Goal: Task Accomplishment & Management: Use online tool/utility

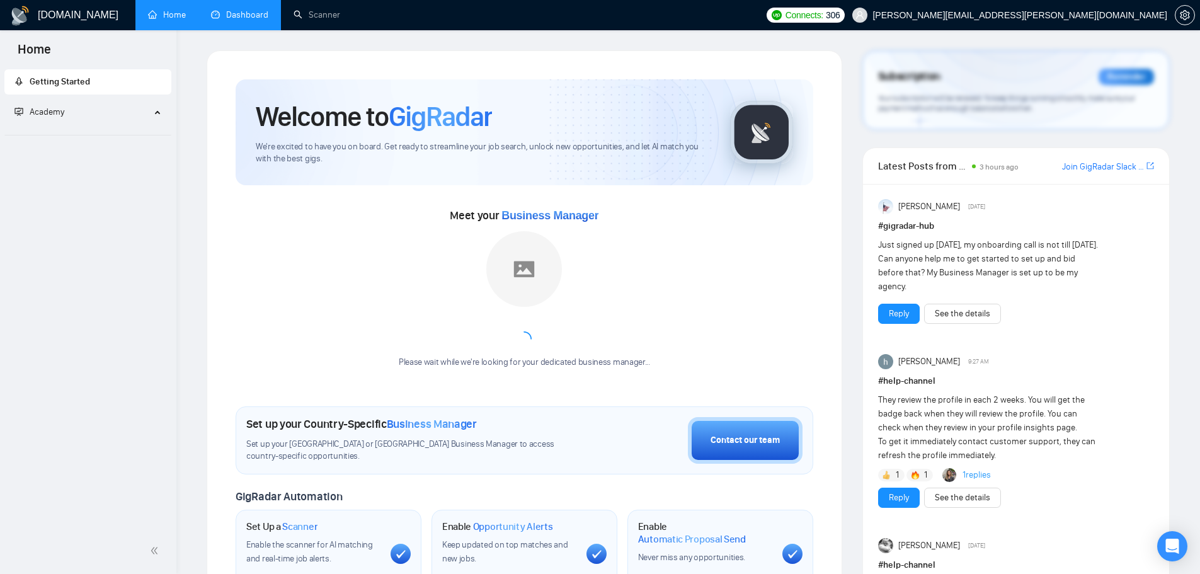
click at [243, 20] on link "Dashboard" at bounding box center [239, 14] width 57 height 11
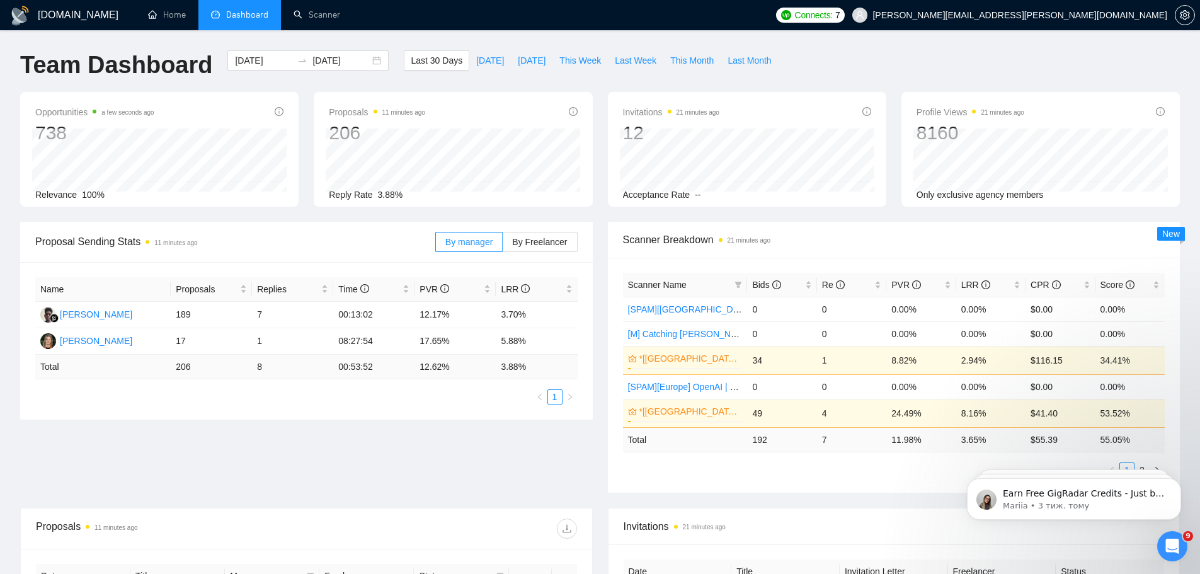
drag, startPoint x: 643, startPoint y: 125, endPoint x: 829, endPoint y: 59, distance: 196.5
click at [829, 59] on div "Team Dashboard [DATE] [DATE] Last 30 Days [DATE] [DATE] This Week Last Week Thi…" at bounding box center [600, 71] width 1175 height 42
click at [681, 55] on span "This Month" at bounding box center [691, 61] width 43 height 14
type input "[DATE]"
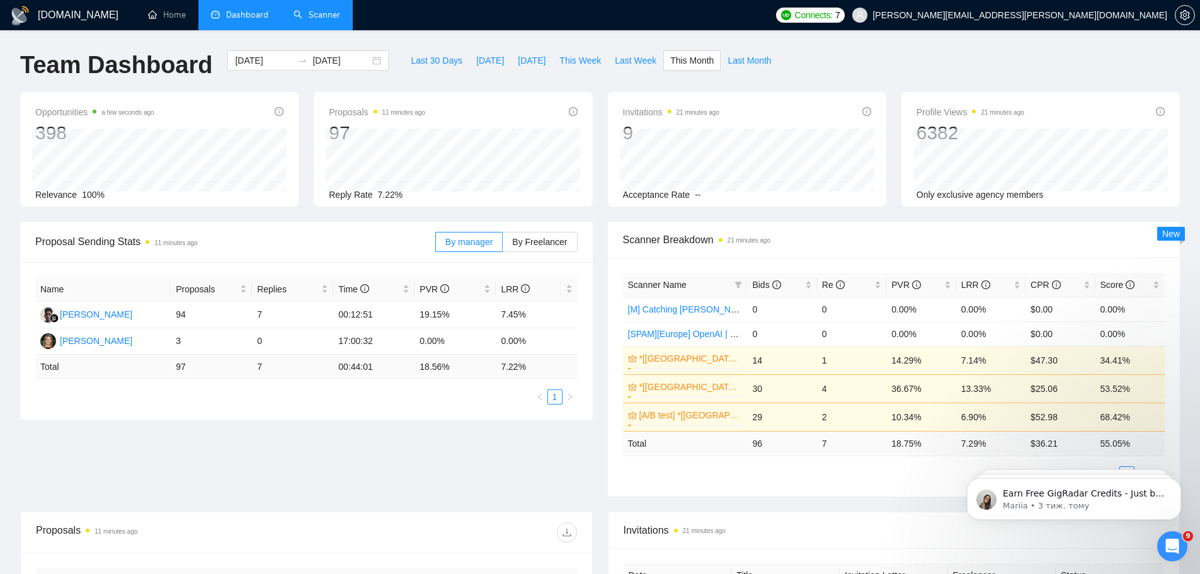
click at [301, 9] on link "Scanner" at bounding box center [317, 14] width 47 height 11
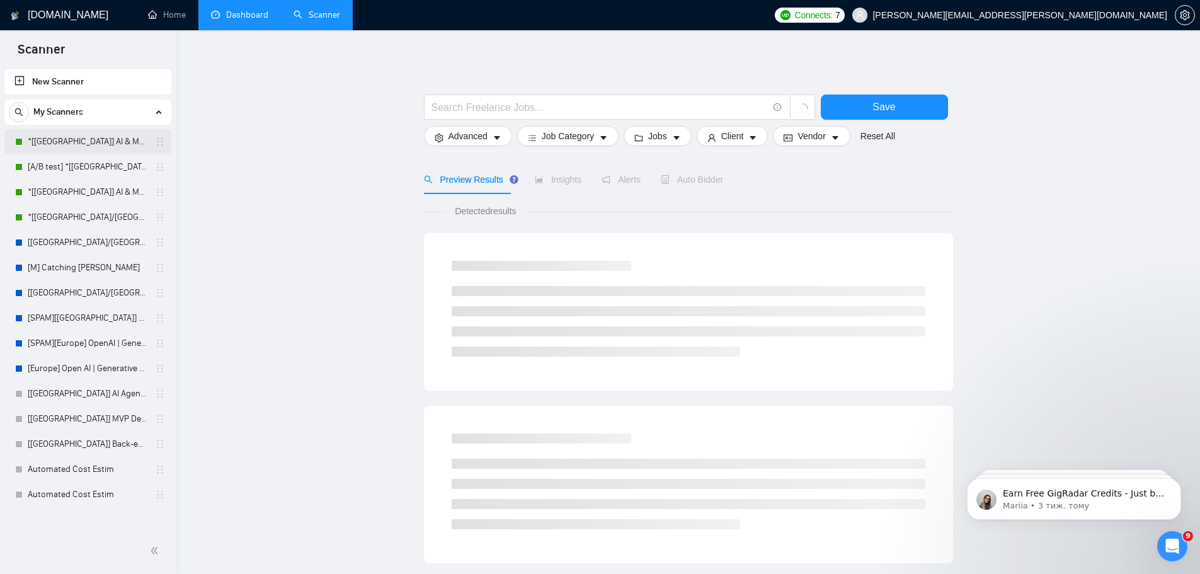
click at [79, 143] on link "*[[GEOGRAPHIC_DATA]] AI & Machine Learning Software" at bounding box center [88, 141] width 120 height 25
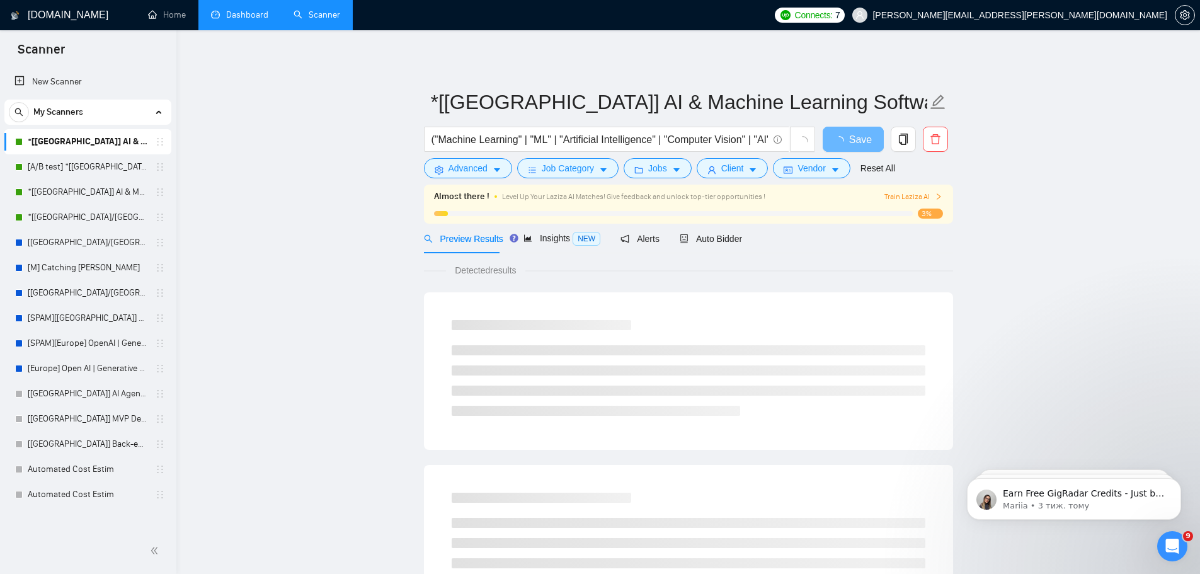
click at [234, 12] on link "Dashboard" at bounding box center [239, 14] width 57 height 11
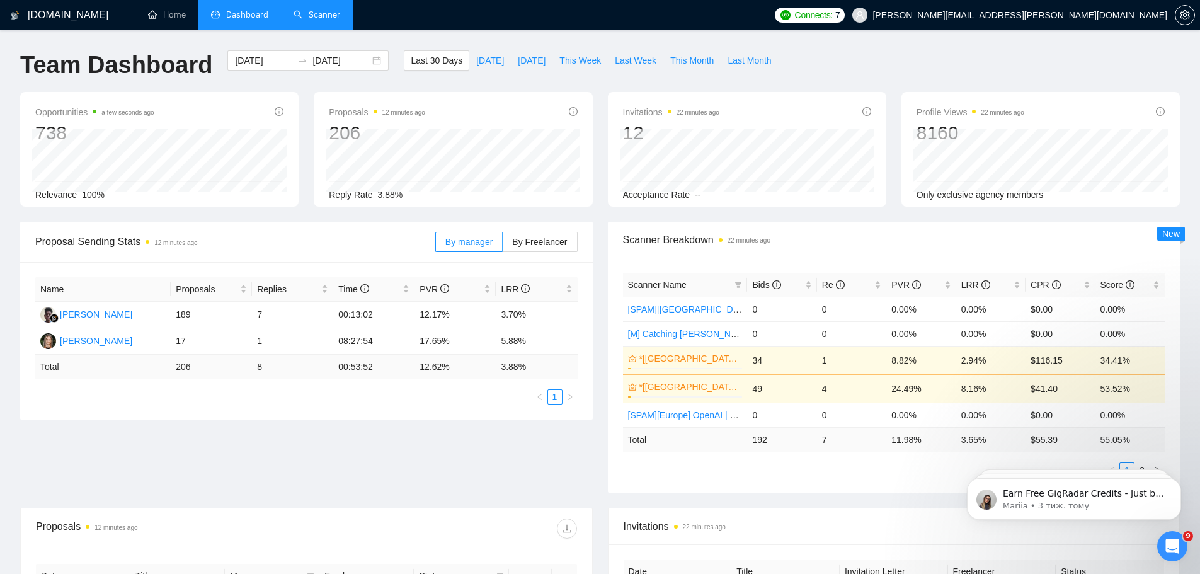
scroll to position [105, 0]
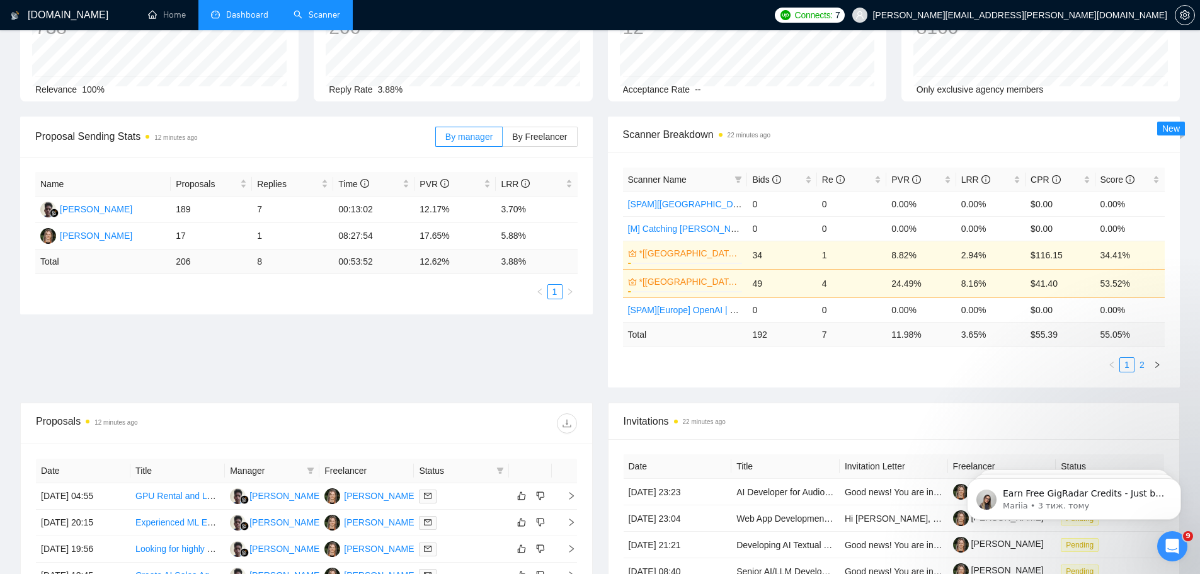
click at [1141, 367] on link "2" at bounding box center [1143, 365] width 14 height 14
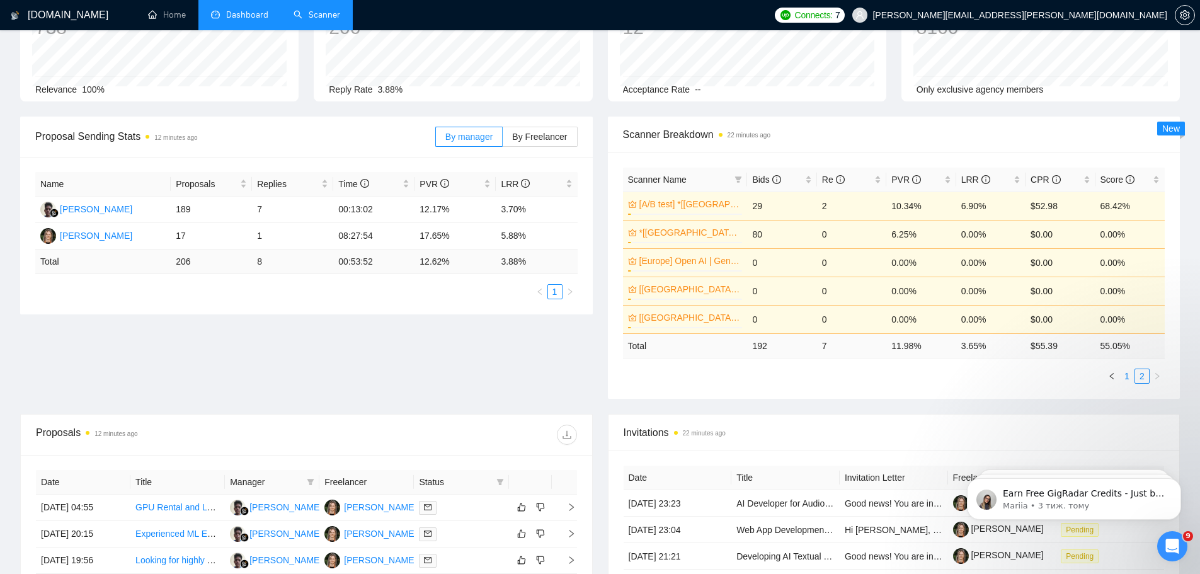
click at [1126, 376] on link "1" at bounding box center [1127, 376] width 14 height 14
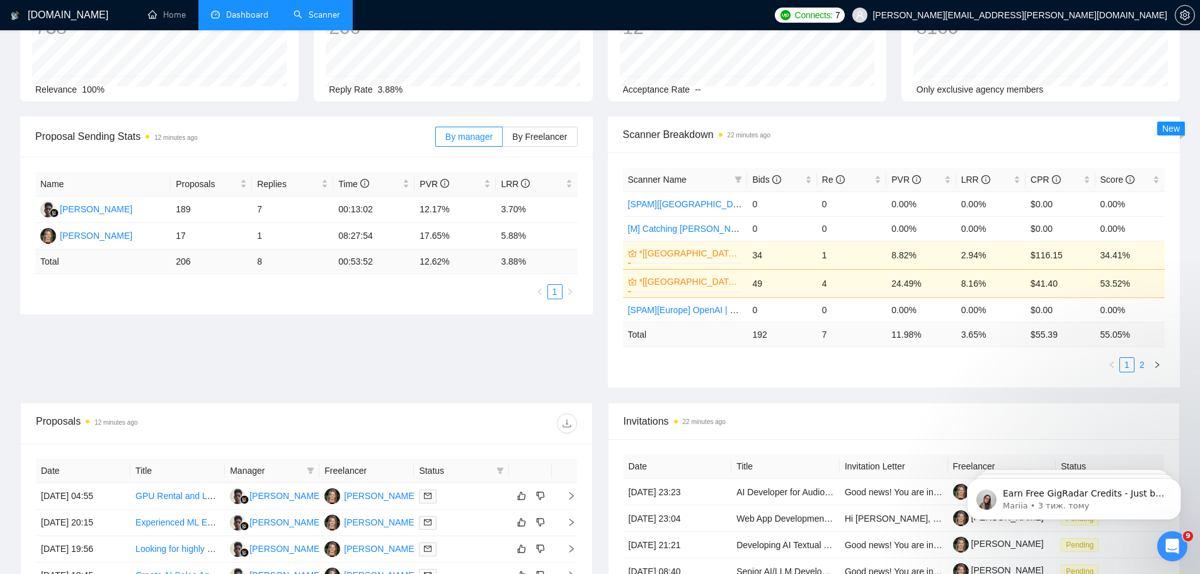
click at [1144, 365] on link "2" at bounding box center [1143, 365] width 14 height 14
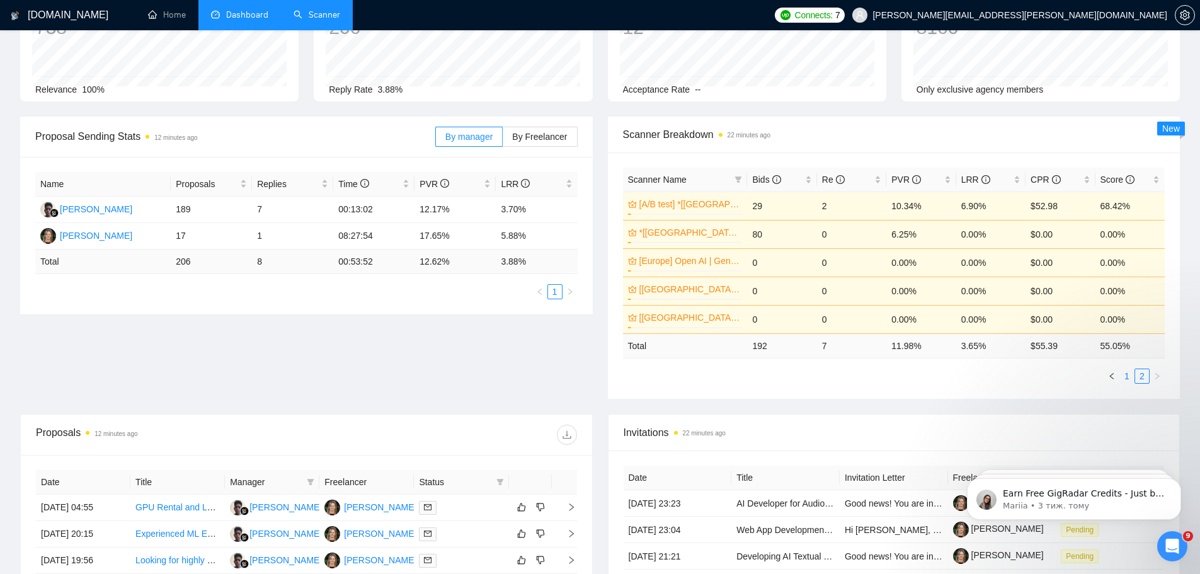
click at [1129, 375] on link "1" at bounding box center [1127, 376] width 14 height 14
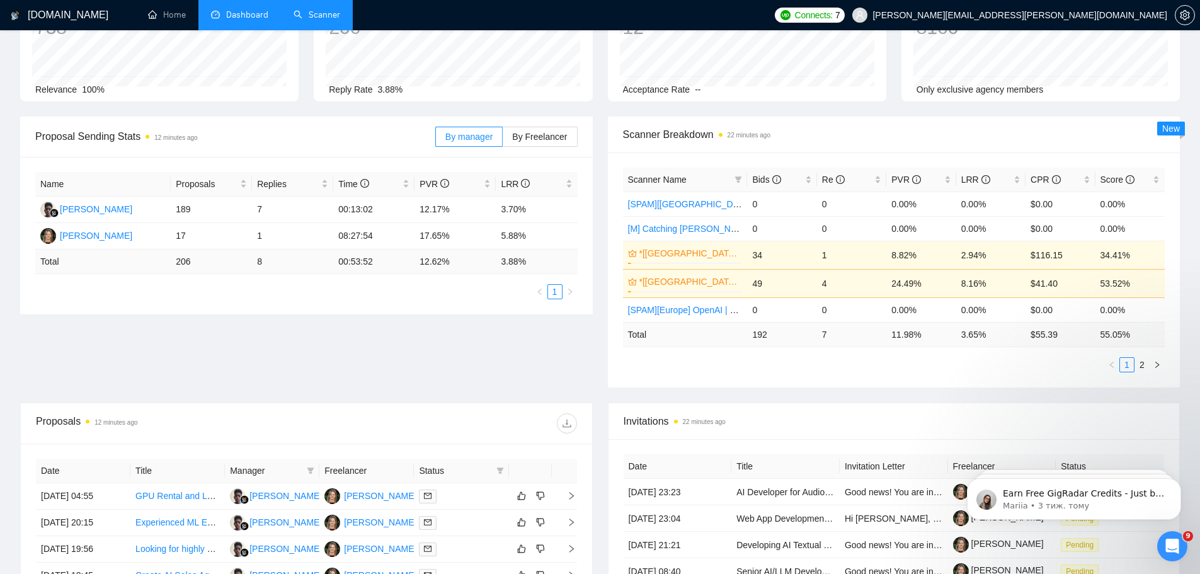
click at [319, 10] on link "Scanner" at bounding box center [317, 14] width 47 height 11
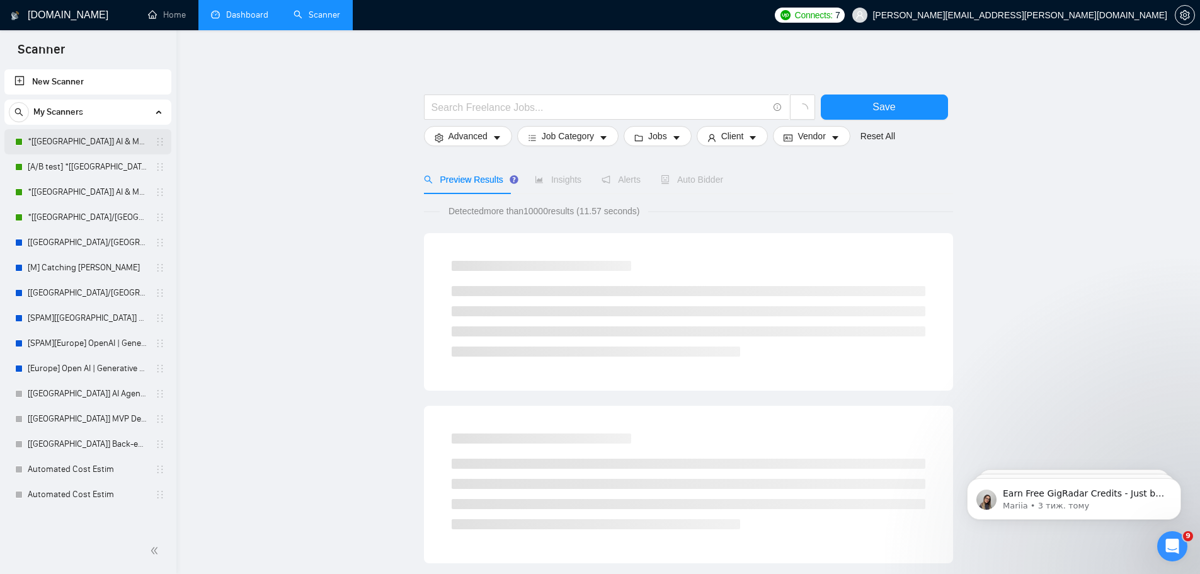
click at [97, 148] on link "*[[GEOGRAPHIC_DATA]] AI & Machine Learning Software" at bounding box center [88, 141] width 120 height 25
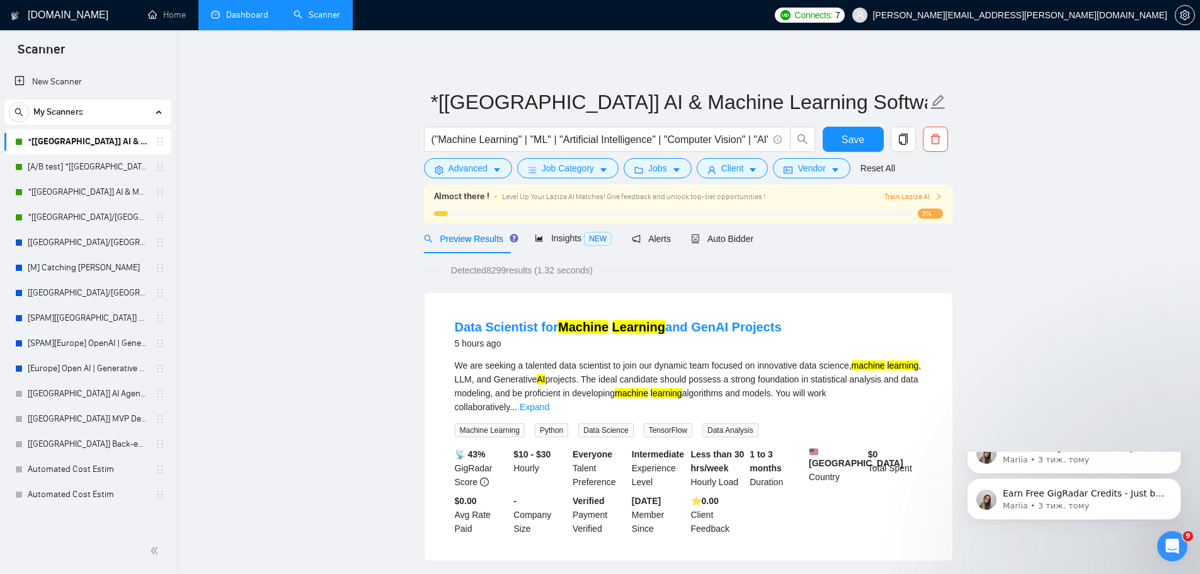
drag, startPoint x: 164, startPoint y: 21, endPoint x: 1208, endPoint y: 331, distance: 1089.2
click at [1118, 340] on body "Scanner New Scanner My Scanners *[[GEOGRAPHIC_DATA]] AI & Machine Learning Soft…" at bounding box center [600, 287] width 1200 height 574
click at [79, 247] on link "[[GEOGRAPHIC_DATA]/[GEOGRAPHIC_DATA]] OpenAI | Generative AI Integration" at bounding box center [88, 242] width 120 height 25
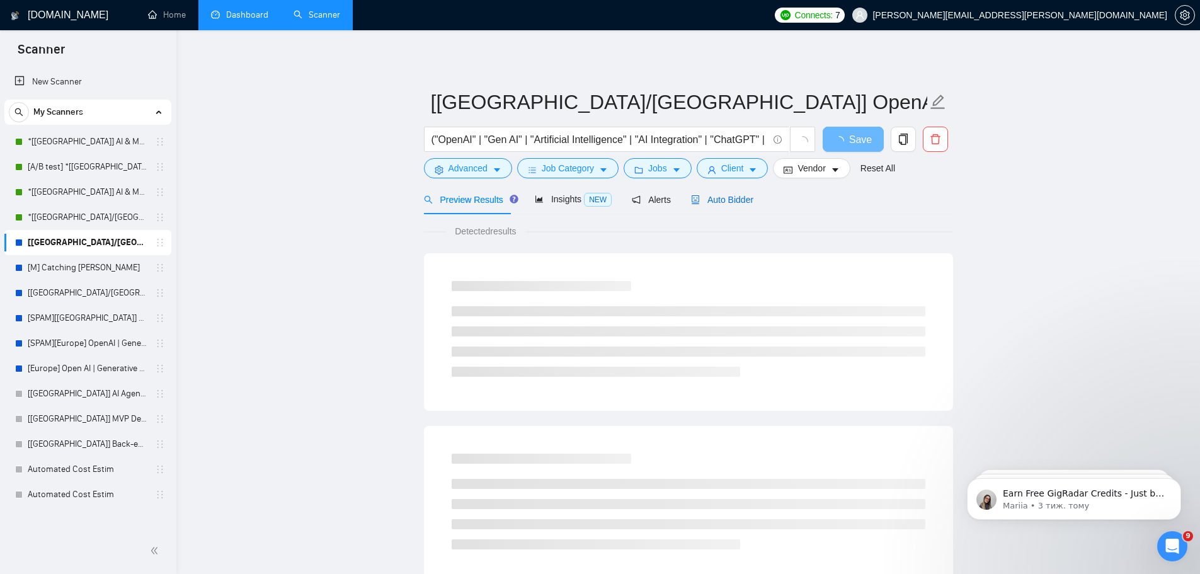
click at [728, 199] on span "Auto Bidder" at bounding box center [722, 200] width 62 height 10
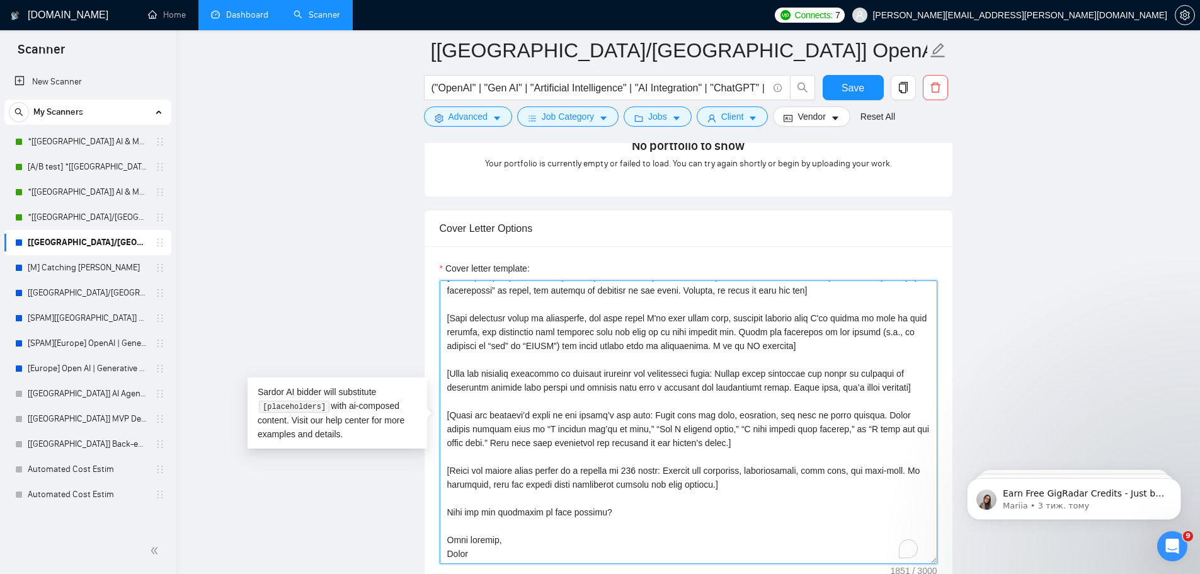
scroll to position [125, 0]
drag, startPoint x: 601, startPoint y: 510, endPoint x: 449, endPoint y: 515, distance: 152.6
click at [449, 515] on textarea "Cover letter template:" at bounding box center [689, 422] width 498 height 284
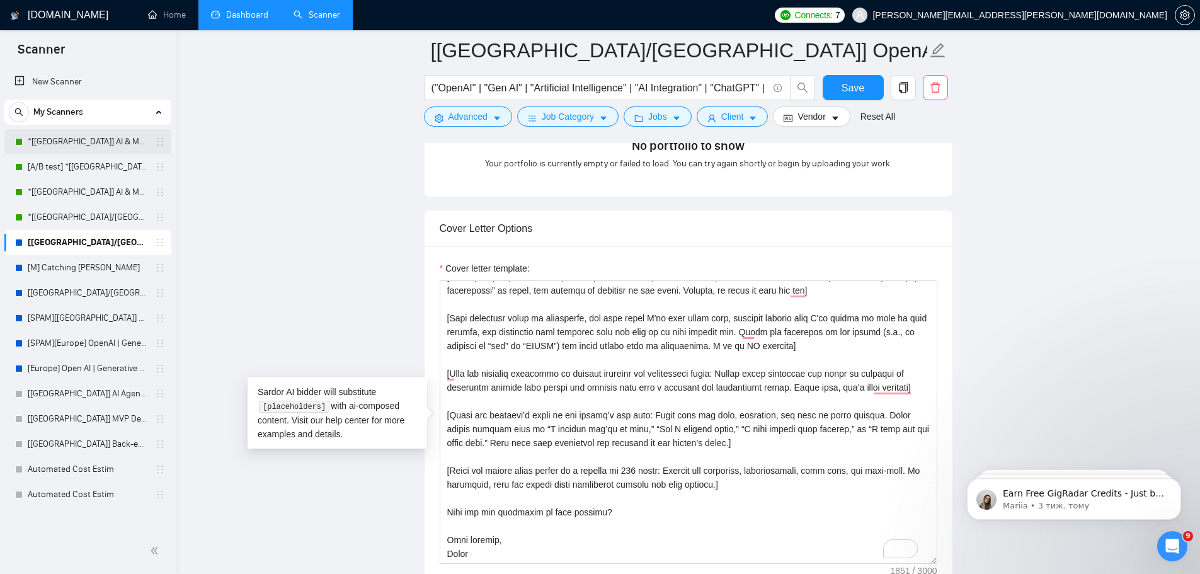
click at [89, 144] on link "*[[GEOGRAPHIC_DATA]] AI & Machine Learning Software" at bounding box center [88, 141] width 120 height 25
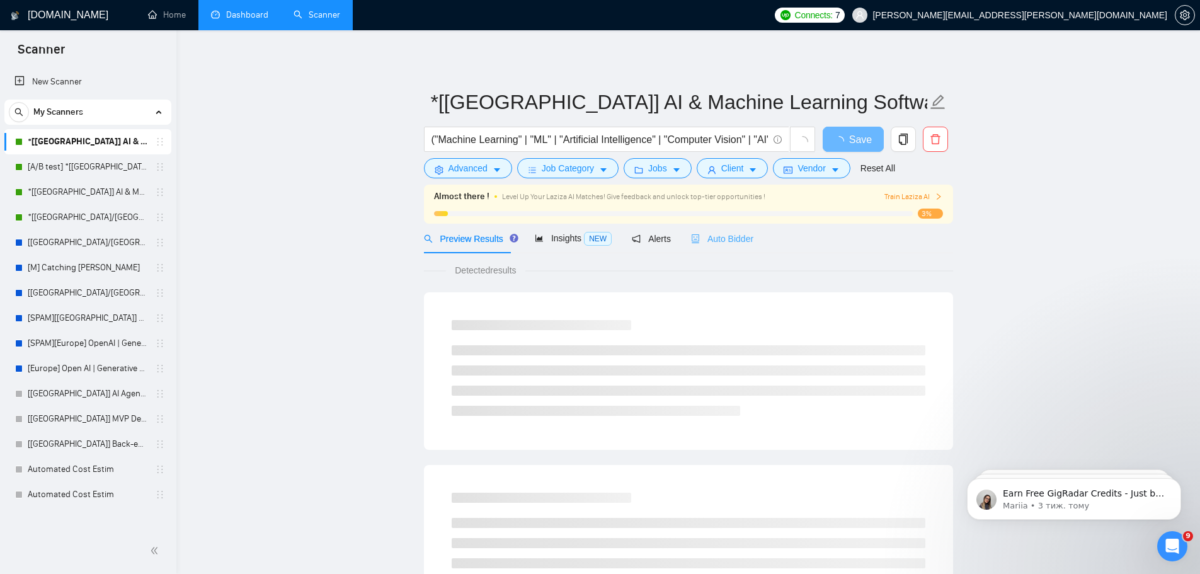
click at [744, 246] on div "Auto Bidder" at bounding box center [722, 239] width 62 height 30
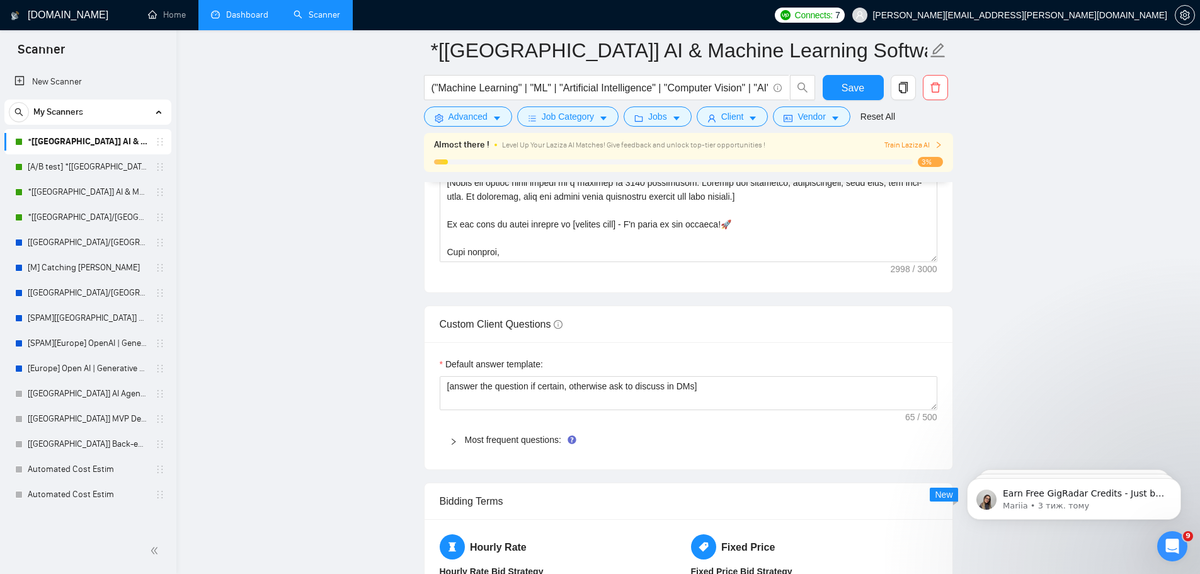
scroll to position [1785, 0]
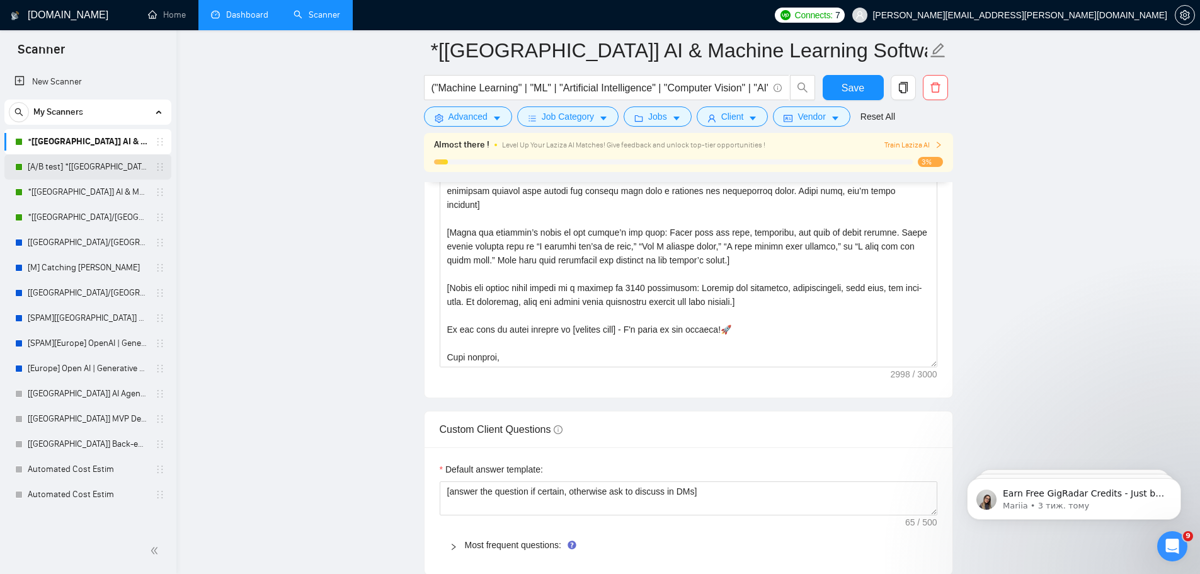
click at [114, 166] on link "[A/B test] *[[GEOGRAPHIC_DATA]] AI & Machine Learning Software" at bounding box center [88, 166] width 120 height 25
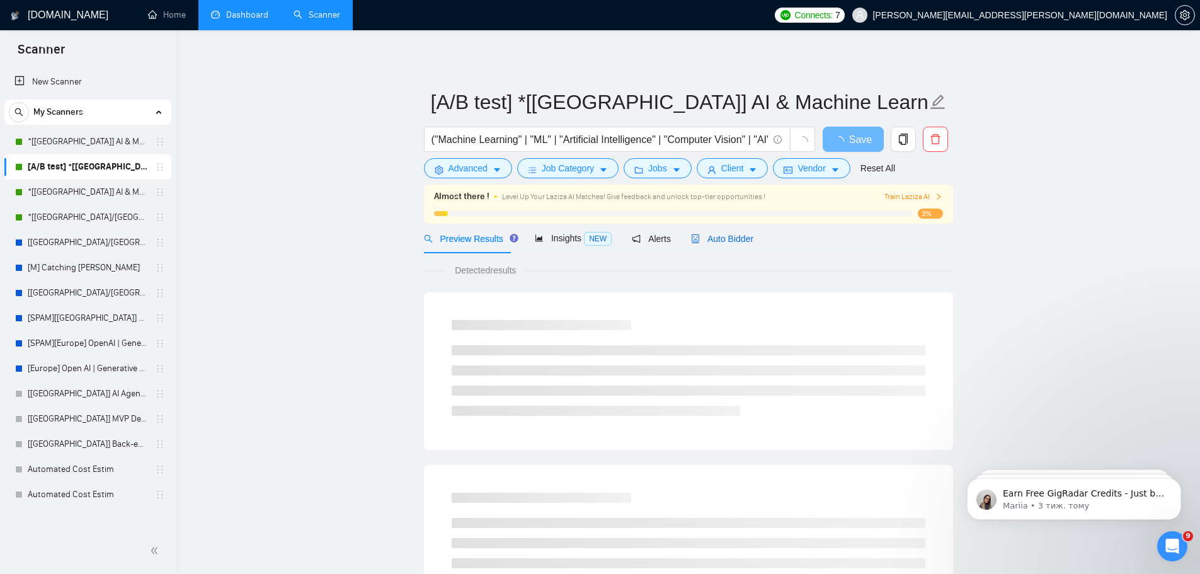
click at [736, 240] on span "Auto Bidder" at bounding box center [722, 239] width 62 height 10
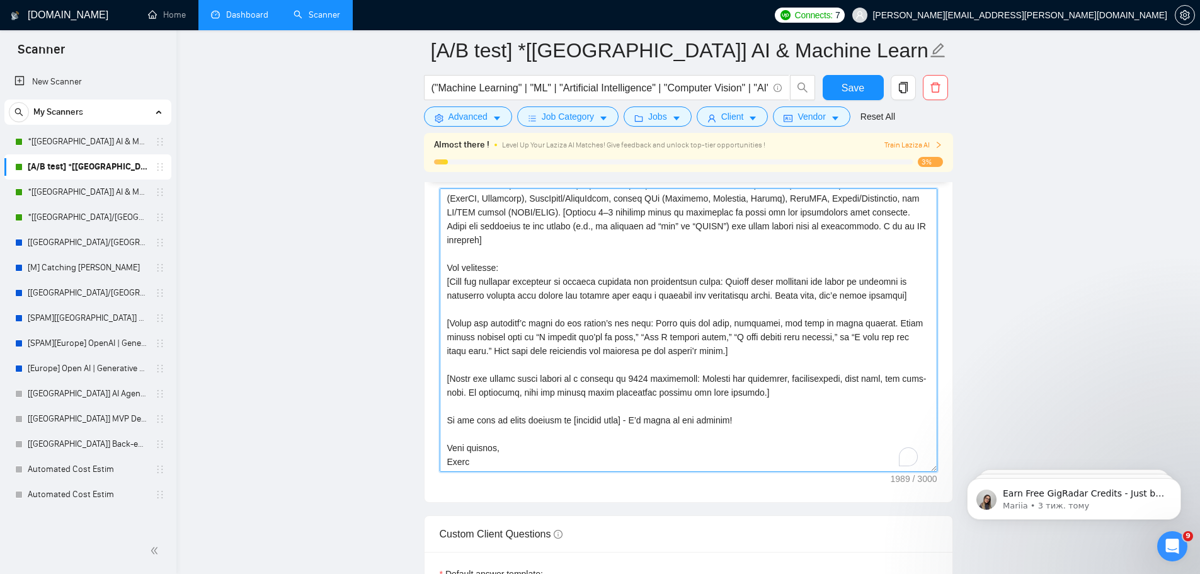
scroll to position [125, 0]
drag, startPoint x: 725, startPoint y: 421, endPoint x: 440, endPoint y: 421, distance: 285.5
click at [440, 421] on textarea "Cover letter template:" at bounding box center [689, 330] width 498 height 284
paste textarea "When are you available to chat further?"
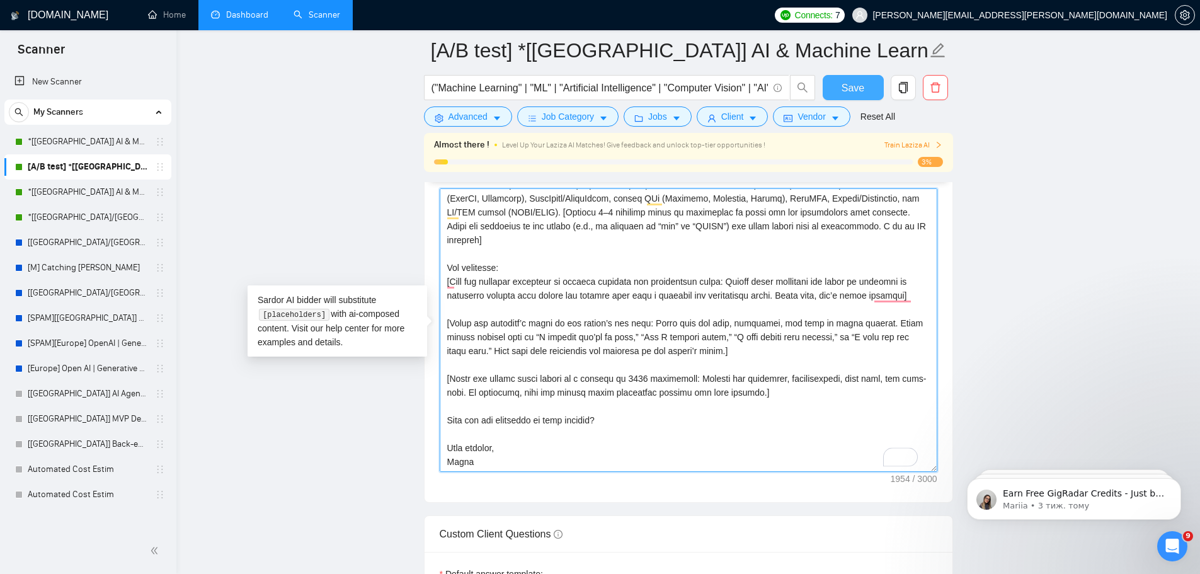
type textarea "[Loremipsu dolorsit], [Ametco Adip]! E seddoeiu temporinc u laboree dolorem ali…"
click at [856, 91] on span "Save" at bounding box center [853, 88] width 23 height 16
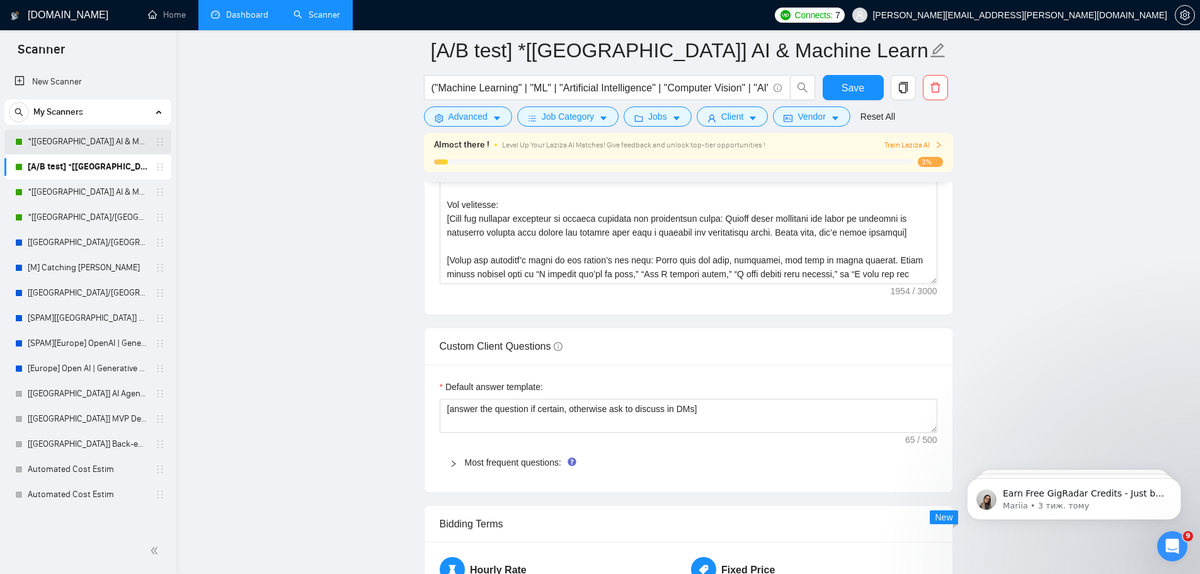
click at [89, 142] on link "*[[GEOGRAPHIC_DATA]] AI & Machine Learning Software" at bounding box center [88, 141] width 120 height 25
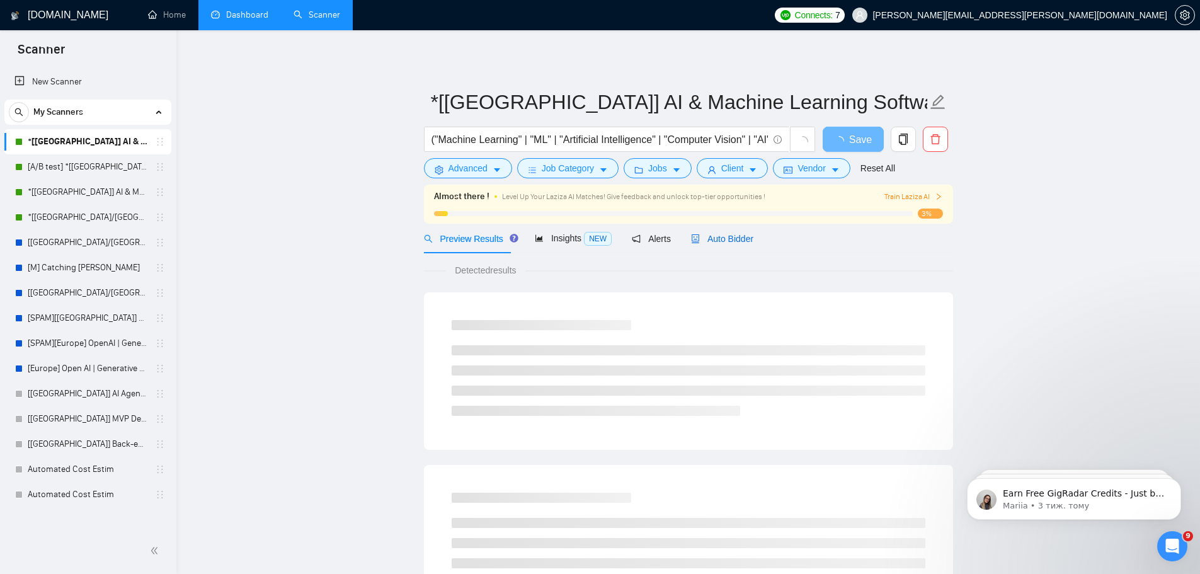
click at [721, 236] on span "Auto Bidder" at bounding box center [722, 239] width 62 height 10
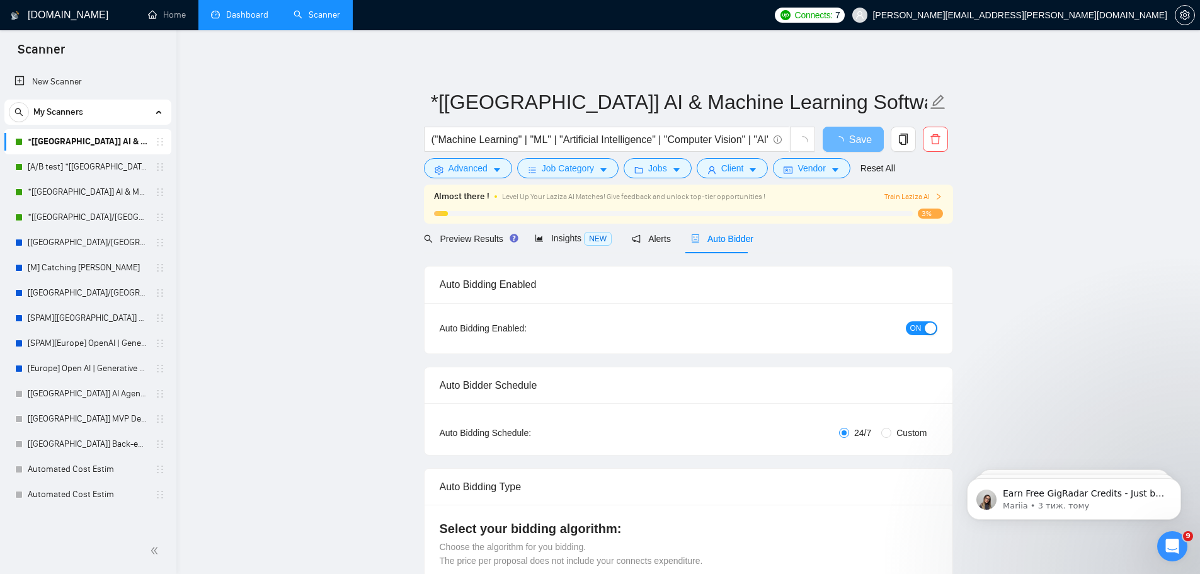
radio input "false"
radio input "true"
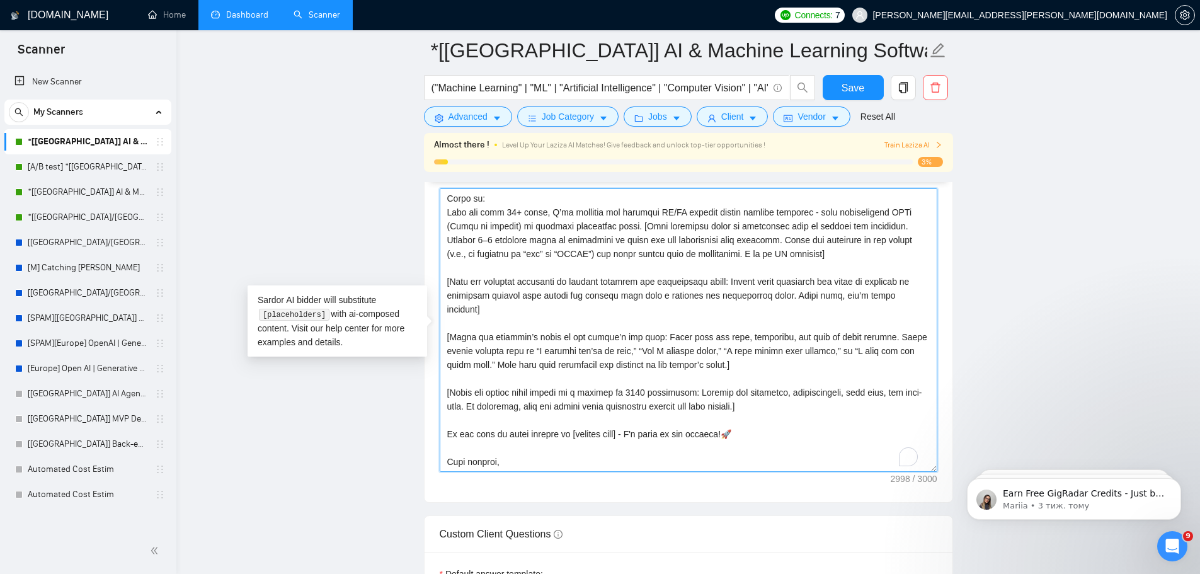
scroll to position [305, 0]
paste textarea "When are you available to chat further?"
drag, startPoint x: 732, startPoint y: 417, endPoint x: 448, endPoint y: 425, distance: 284.3
type textarea "[Loremipsu dolorsit], [Ametco Adip]!👋 [Elits doe tempo incidi ut l etdoloremagn…"
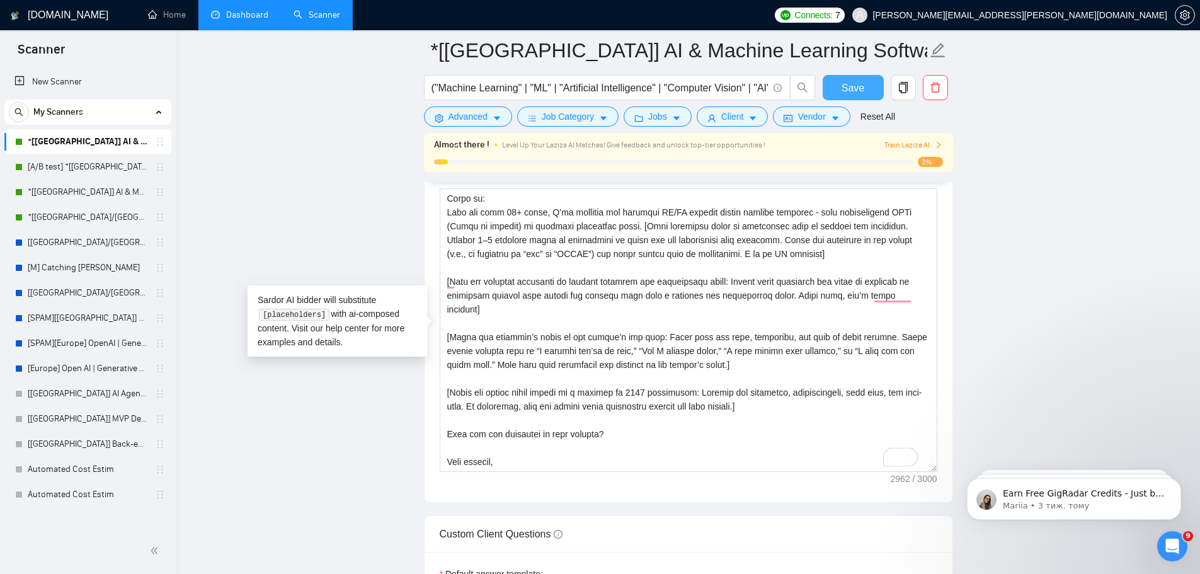
click at [838, 82] on button "Save" at bounding box center [853, 87] width 61 height 25
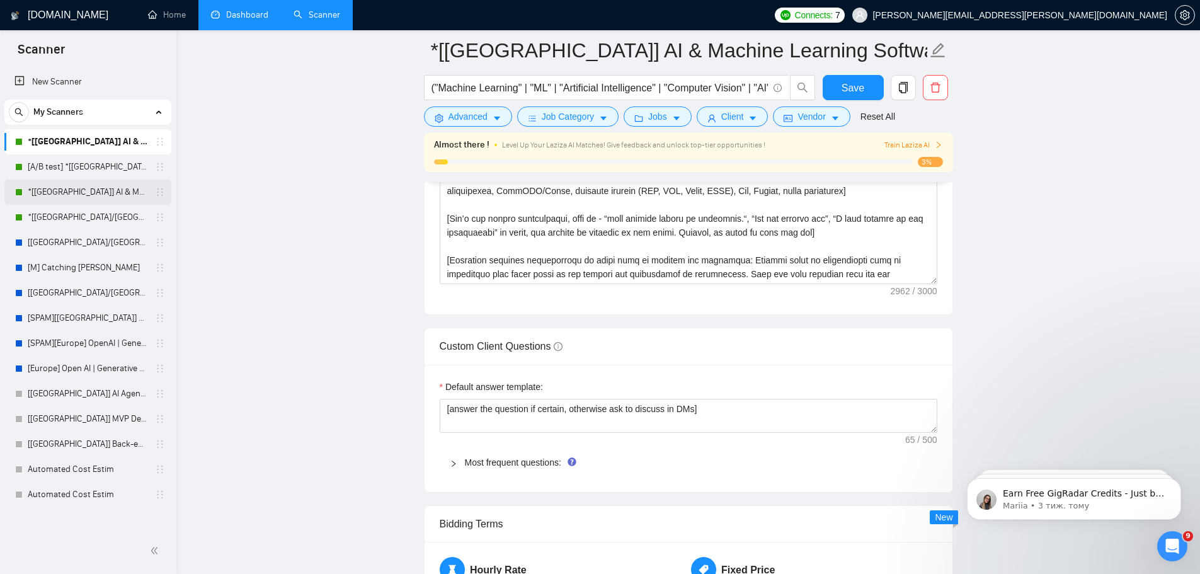
click at [81, 190] on link "*[[GEOGRAPHIC_DATA]] AI & Machine Learning Software" at bounding box center [88, 192] width 120 height 25
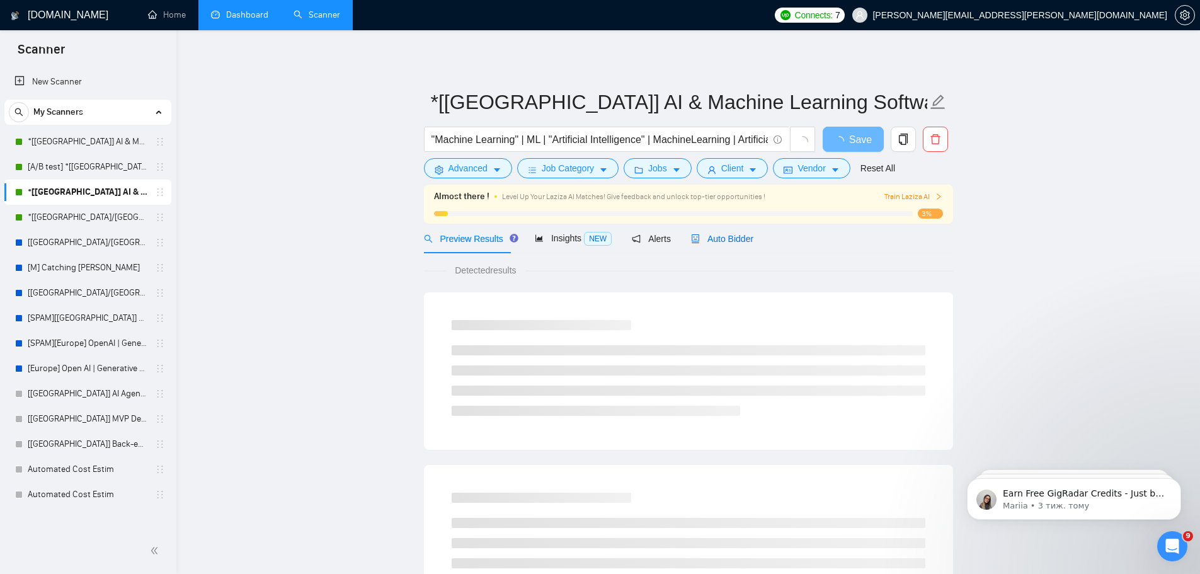
click at [725, 245] on div "Auto Bidder" at bounding box center [722, 239] width 62 height 14
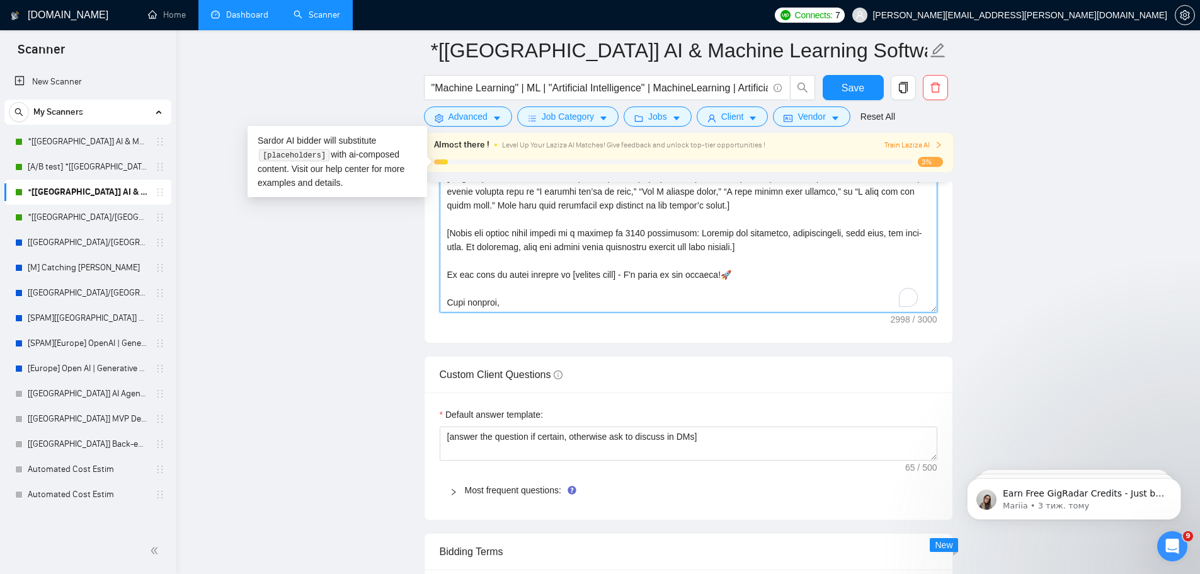
scroll to position [305, 0]
paste textarea "When are you available to chat further?"
drag, startPoint x: 735, startPoint y: 261, endPoint x: 444, endPoint y: 262, distance: 290.5
type textarea "[Loremipsu dolorsit], [Ametco Adip]!👋 [Elits doe tempo incidi ut l etdoloremagn…"
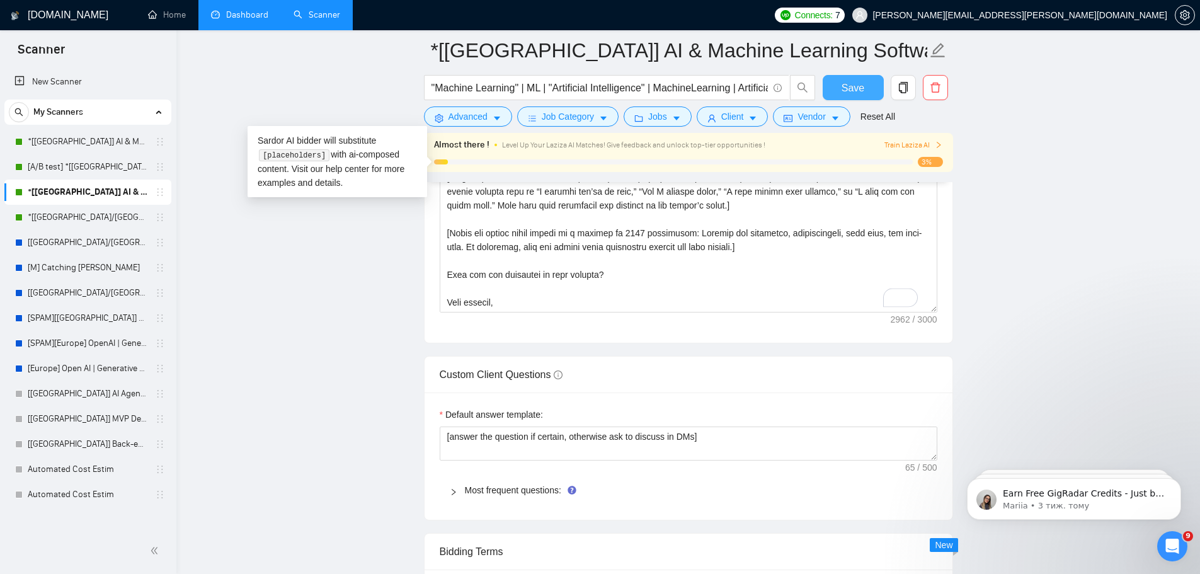
click at [858, 91] on span "Save" at bounding box center [853, 88] width 23 height 16
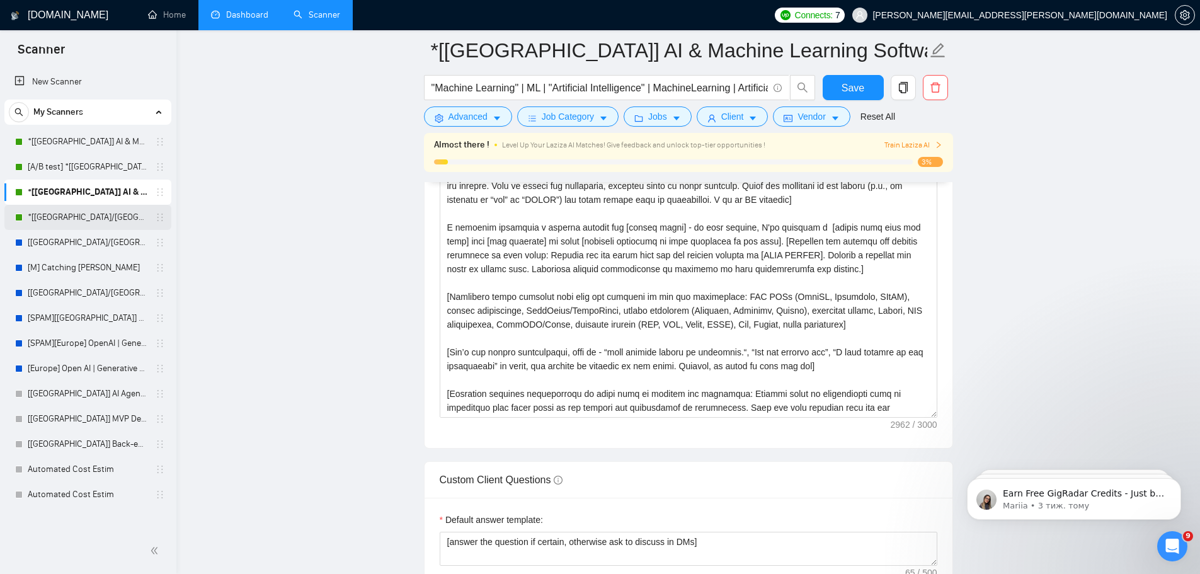
click at [83, 216] on link "*[[GEOGRAPHIC_DATA]/[GEOGRAPHIC_DATA]] AI Agent Development" at bounding box center [88, 217] width 120 height 25
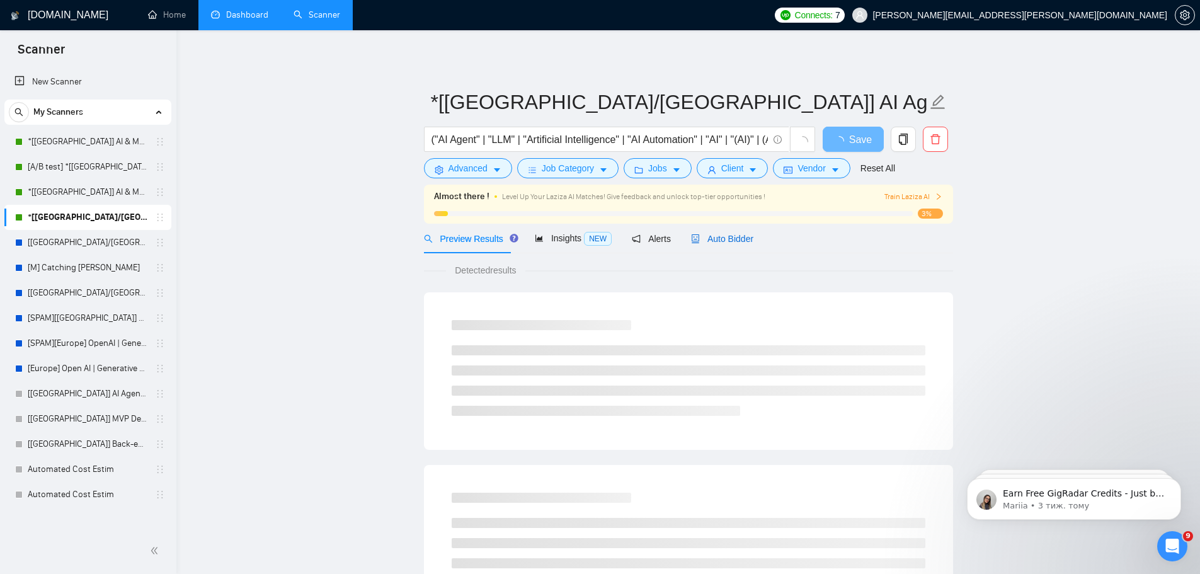
click at [725, 239] on span "Auto Bidder" at bounding box center [722, 239] width 62 height 10
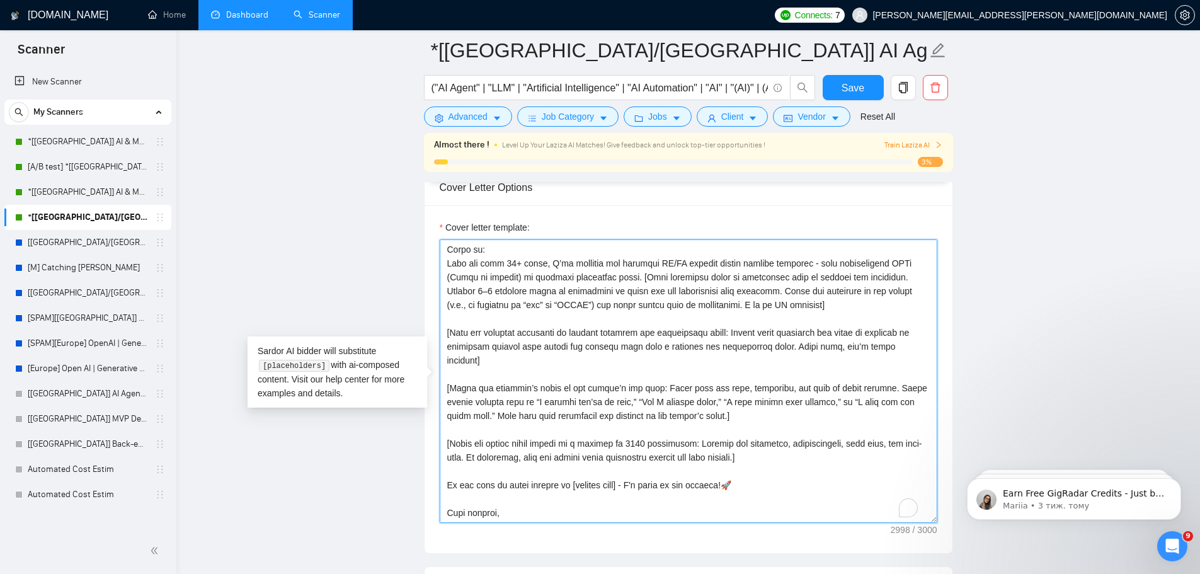
scroll to position [305, 0]
drag, startPoint x: 735, startPoint y: 471, endPoint x: 440, endPoint y: 471, distance: 294.3
click at [440, 471] on textarea "Cover letter template:" at bounding box center [689, 381] width 498 height 284
paste textarea "When are you available to chat further?"
type textarea "[Loremipsu dolorsit], [Ametco Adip]!👋 [Elits doe tempo incidi ut l etdoloremagn…"
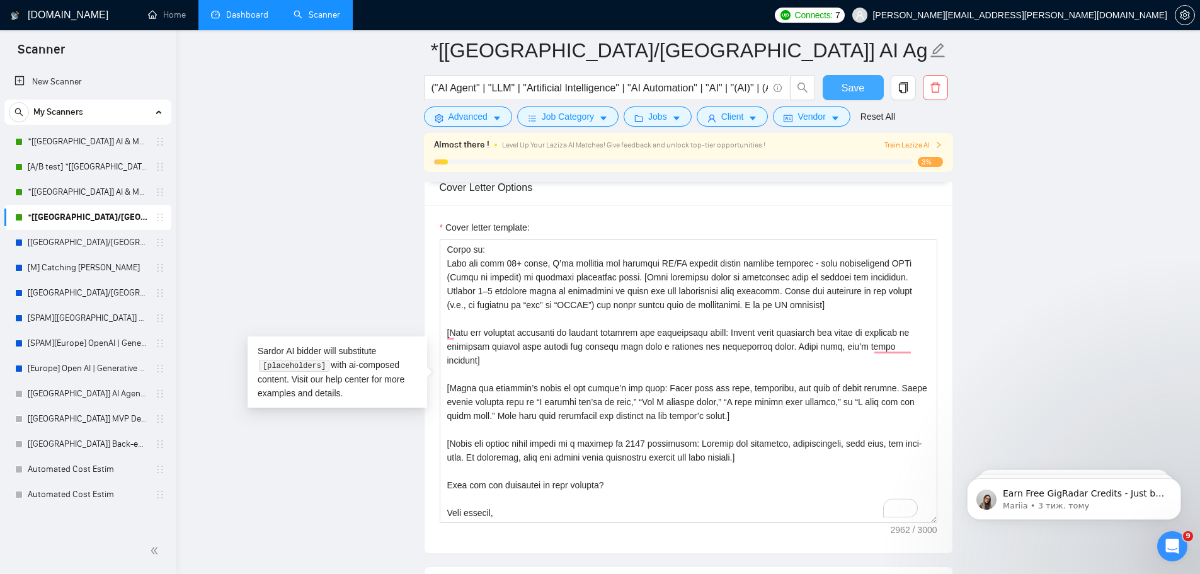
click at [854, 91] on span "Save" at bounding box center [853, 88] width 23 height 16
